Goal: Information Seeking & Learning: Learn about a topic

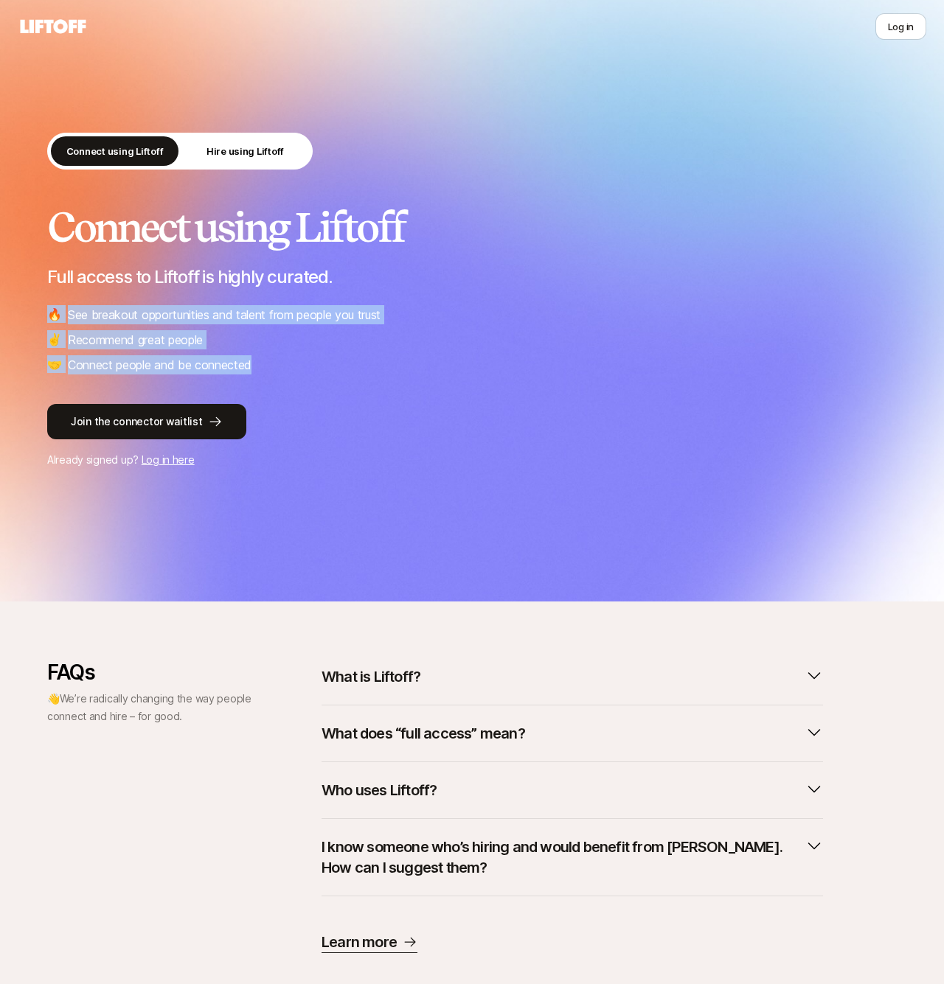
drag, startPoint x: 39, startPoint y: 318, endPoint x: 286, endPoint y: 367, distance: 251.8
click at [286, 367] on div "Connect using Liftoff Hire using Liftoff Connect using Liftoff Full access to L…" at bounding box center [472, 301] width 944 height 602
click at [286, 367] on li "🤝 Connect people and be connected" at bounding box center [471, 364] width 849 height 19
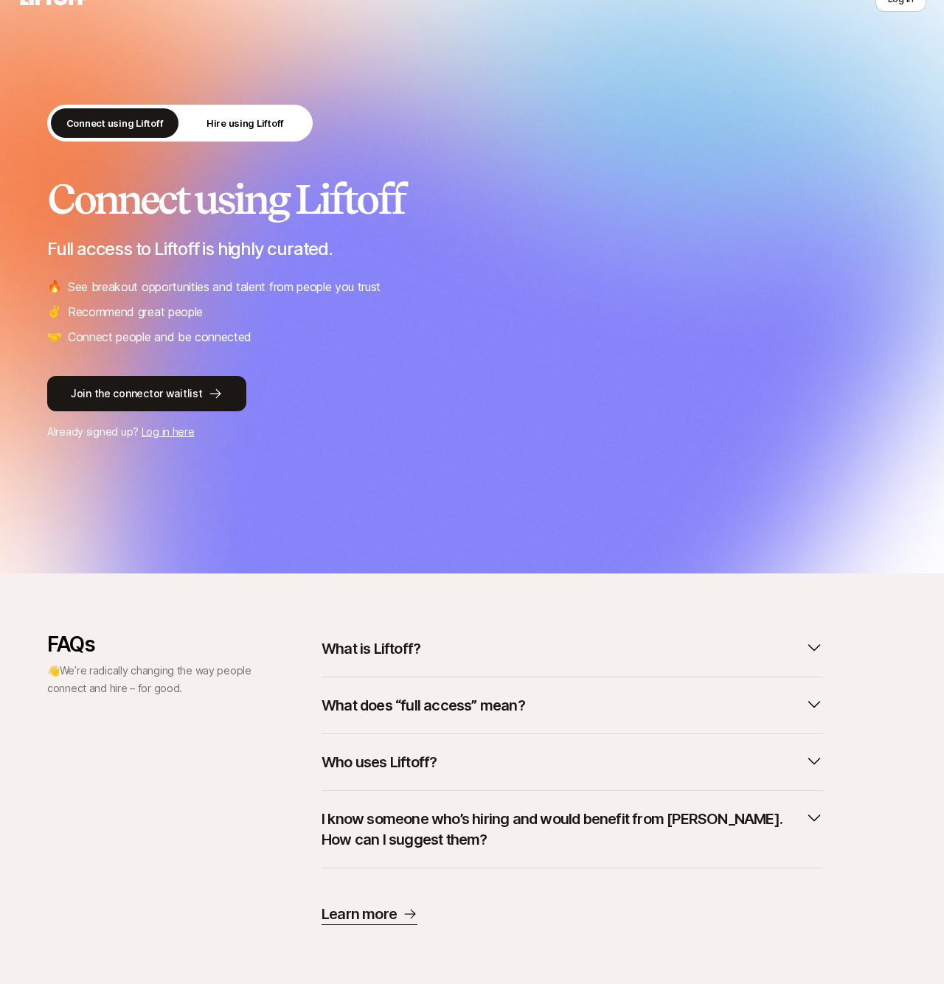
scroll to position [28, 0]
click at [400, 654] on p "What is Liftoff?" at bounding box center [370, 648] width 99 height 21
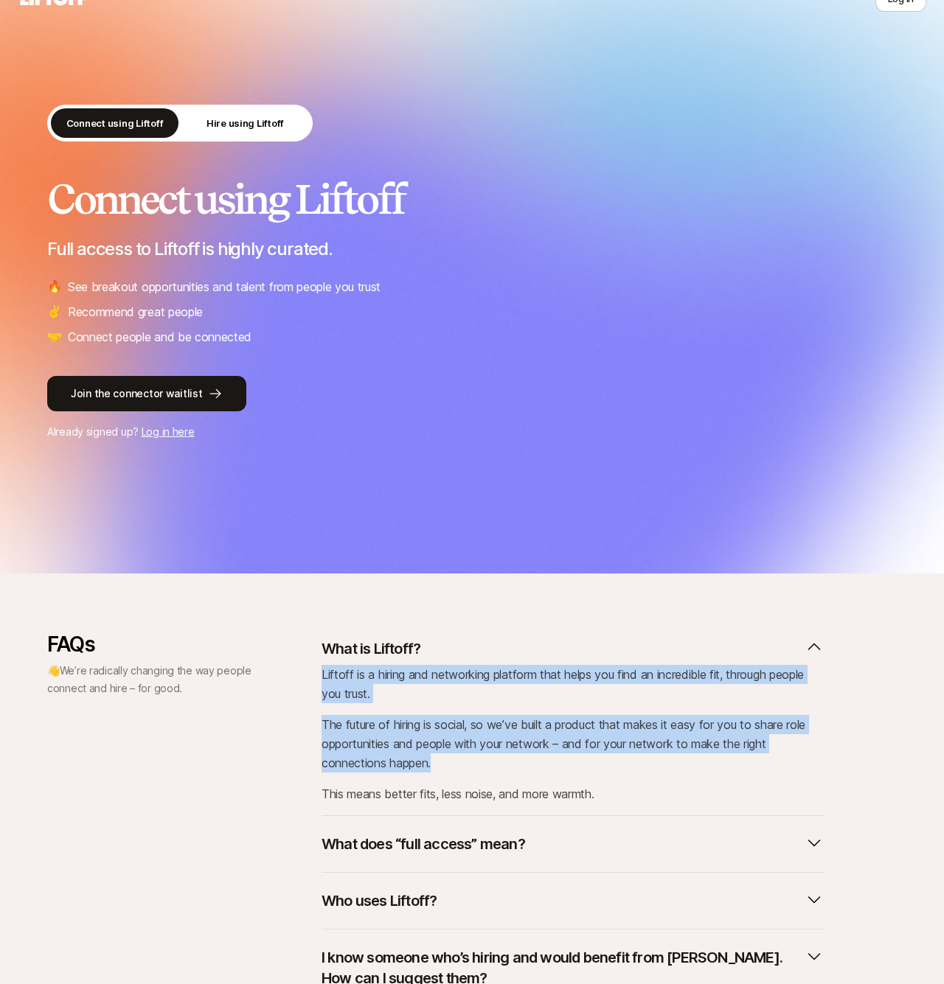
drag, startPoint x: 321, startPoint y: 674, endPoint x: 613, endPoint y: 762, distance: 305.7
click at [613, 762] on div "FAQs 👋 We’re radically changing the way people connect and hire – for good. Wha…" at bounding box center [471, 847] width 849 height 431
copy div "Liftoff is a hiring and networking platform that helps you find an incredible f…"
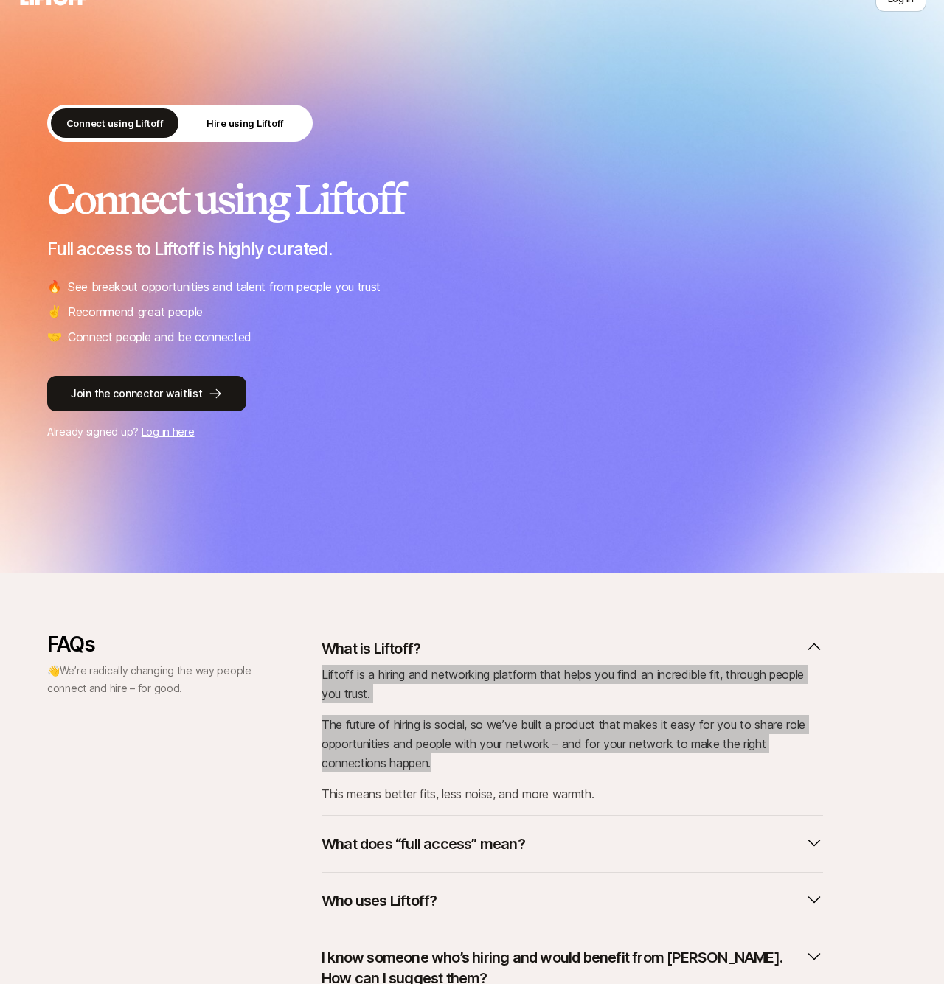
click at [389, 707] on div "Liftoff is a hiring and networking platform that helps you find an incredible f…" at bounding box center [571, 734] width 501 height 139
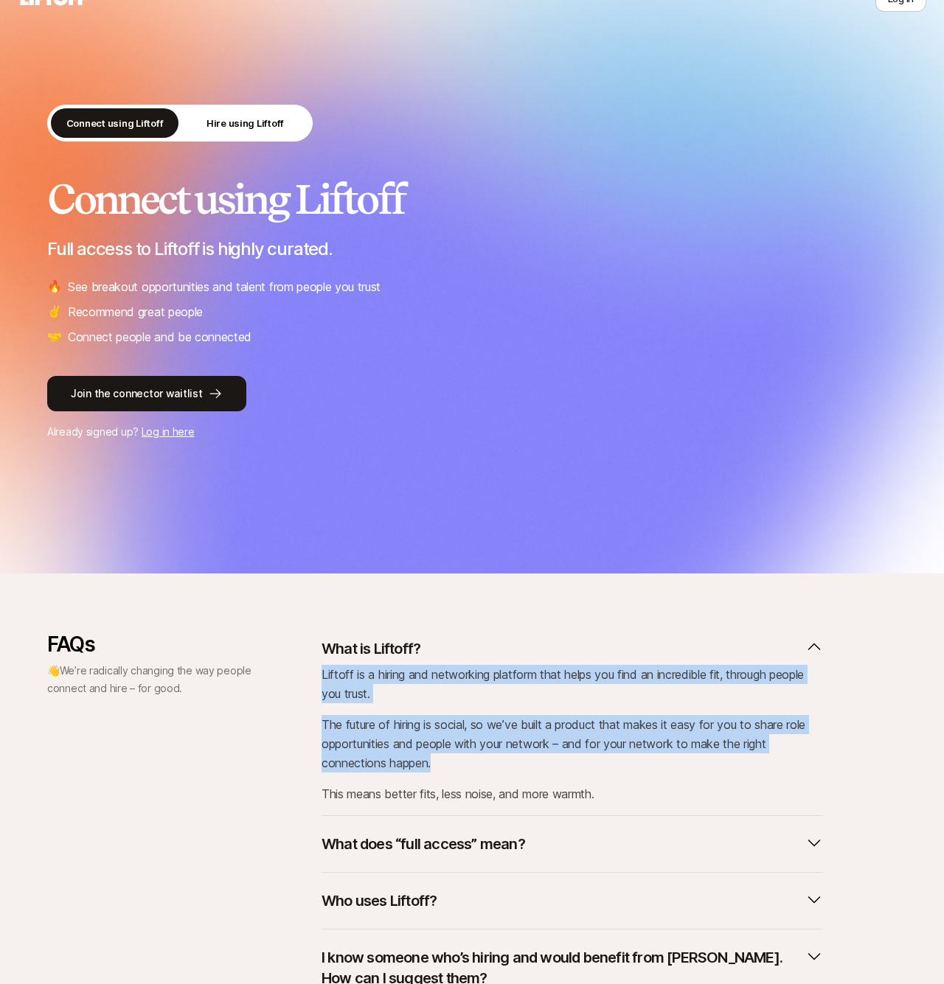
click at [334, 680] on p "Liftoff is a hiring and networking platform that helps you find an incredible f…" at bounding box center [571, 684] width 501 height 38
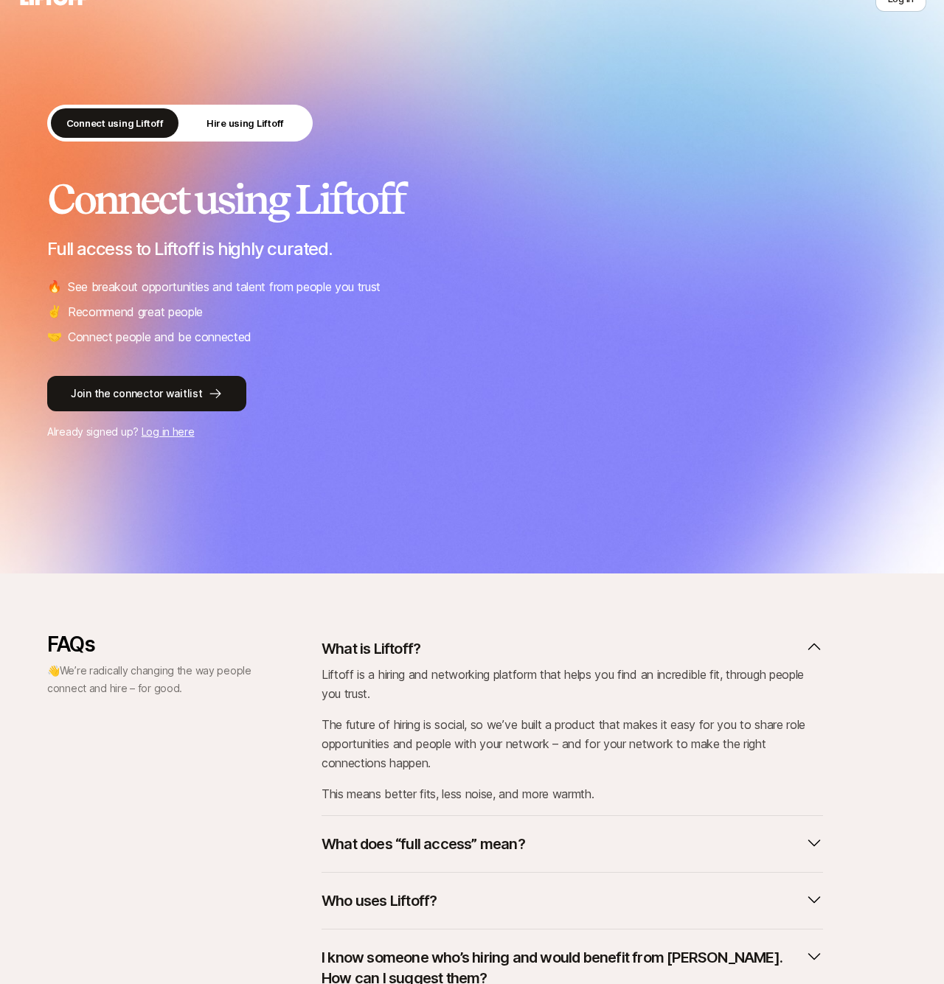
click at [320, 676] on div "FAQs 👋 We’re radically changing the way people connect and hire – for good. Wha…" at bounding box center [471, 847] width 849 height 431
